Goal: Information Seeking & Learning: Learn about a topic

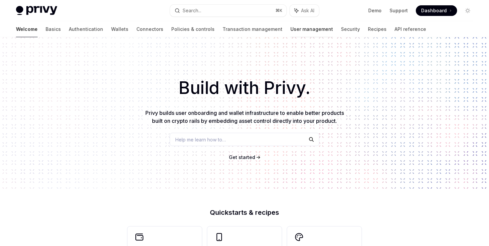
click at [290, 27] on link "User management" at bounding box center [311, 29] width 43 height 16
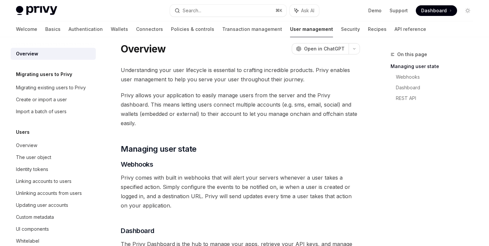
scroll to position [9, 0]
click at [40, 167] on div "Identity tokens" at bounding box center [32, 170] width 32 height 8
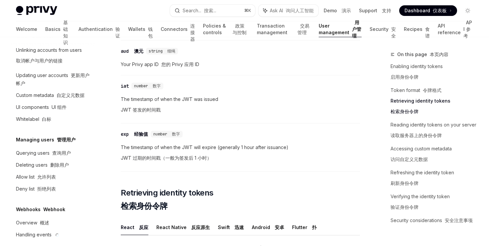
scroll to position [643, 0]
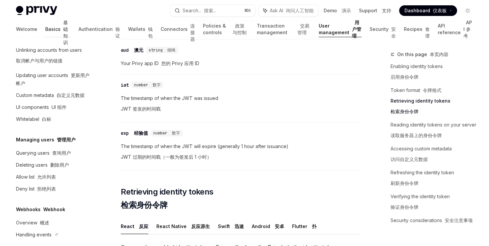
click at [63, 32] on font "基础知识" at bounding box center [65, 33] width 5 height 26
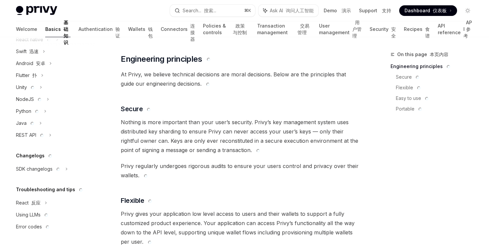
scroll to position [283, 0]
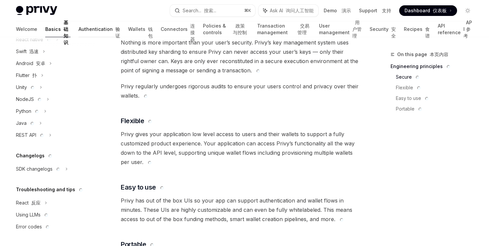
click at [79, 34] on link "Authentication 验证" at bounding box center [100, 29] width 42 height 16
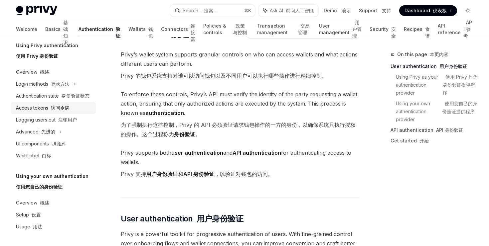
scroll to position [27, 0]
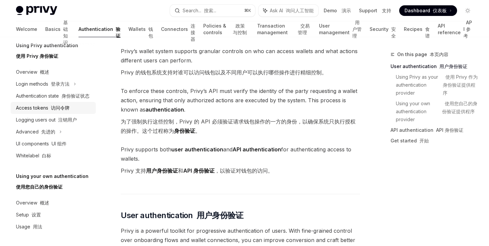
click at [76, 105] on div "Access tokens 访问令牌" at bounding box center [54, 108] width 76 height 8
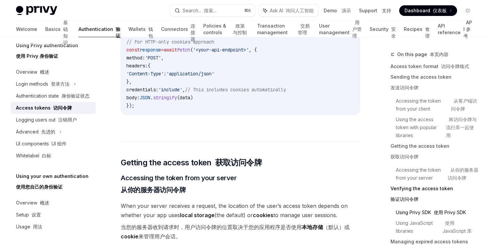
scroll to position [1250, 0]
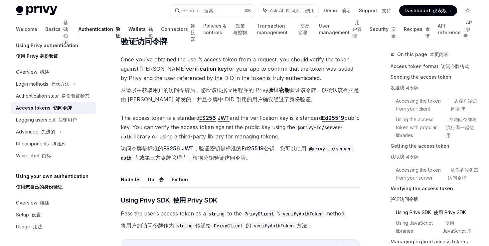
click at [128, 30] on link "Wallets 钱包" at bounding box center [140, 29] width 25 height 16
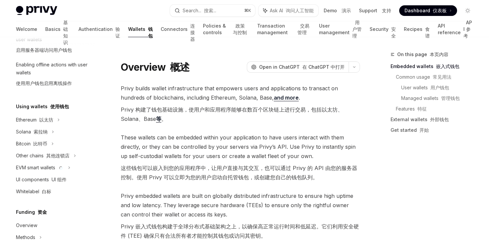
scroll to position [137, 0]
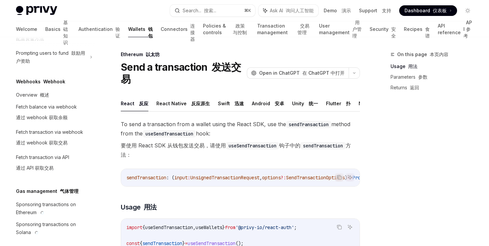
scroll to position [504, 0]
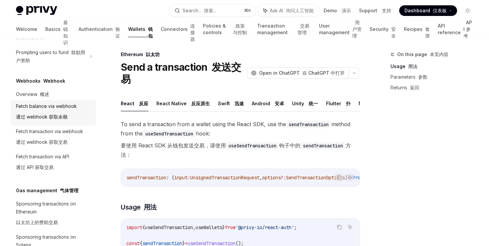
click at [49, 120] on div "Fetch balance via webhook 通过 webhook 获取余额" at bounding box center [46, 112] width 61 height 21
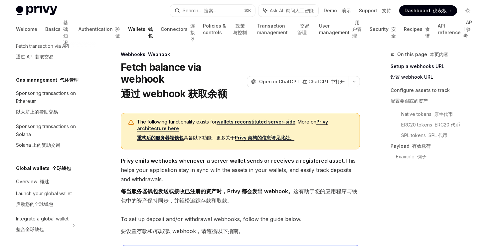
scroll to position [628, 0]
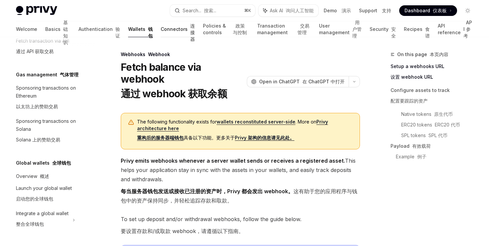
click at [161, 29] on link "Connectors 连接器" at bounding box center [178, 29] width 34 height 16
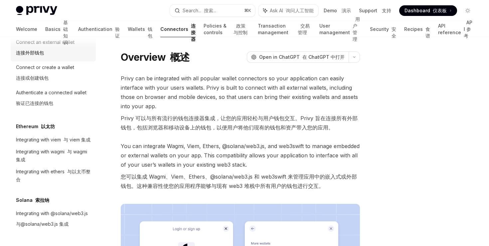
scroll to position [3, 0]
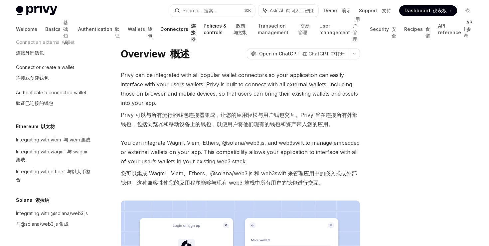
click at [204, 30] on link "Policies & controls 政策与控制" at bounding box center [227, 29] width 46 height 16
type textarea "*"
